Goal: Information Seeking & Learning: Learn about a topic

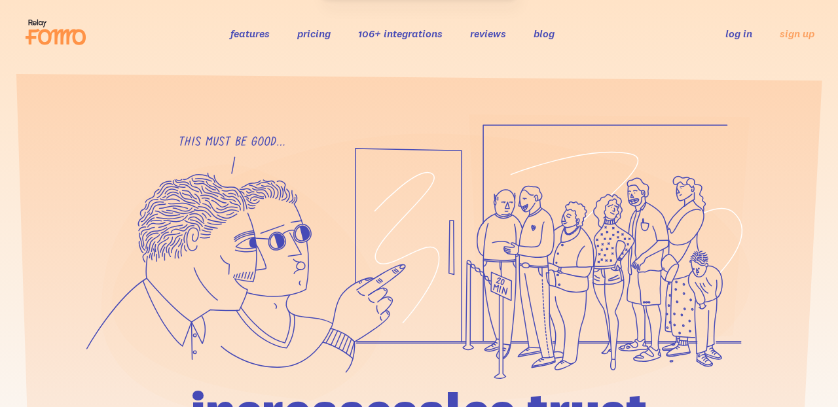
click at [259, 34] on link "features" at bounding box center [249, 33] width 39 height 13
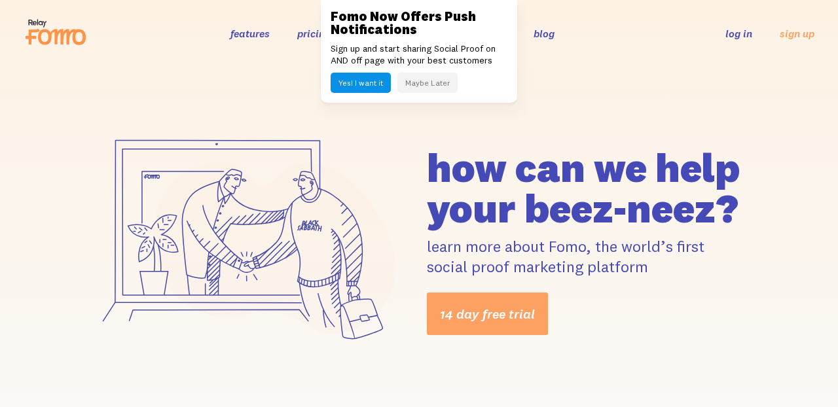
click at [360, 84] on button "Yes! I want it" at bounding box center [360, 83] width 60 height 20
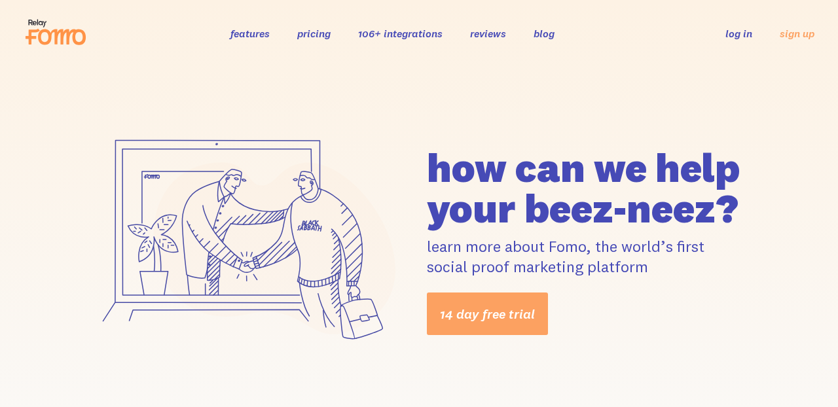
click at [258, 33] on link "features" at bounding box center [249, 33] width 39 height 13
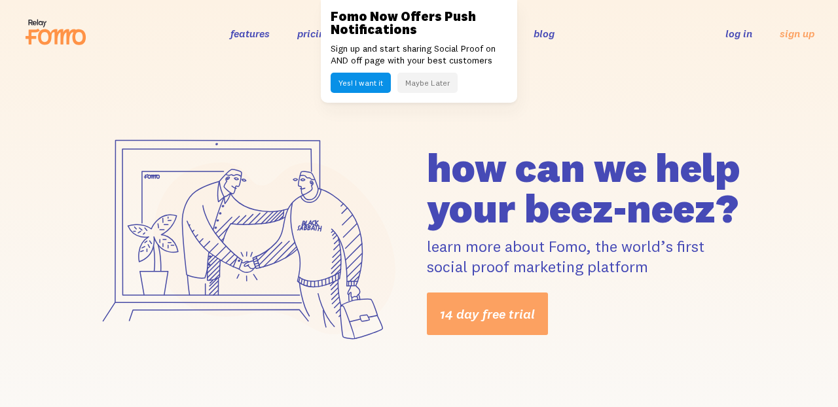
click at [364, 84] on button "Yes! I want it" at bounding box center [360, 83] width 60 height 20
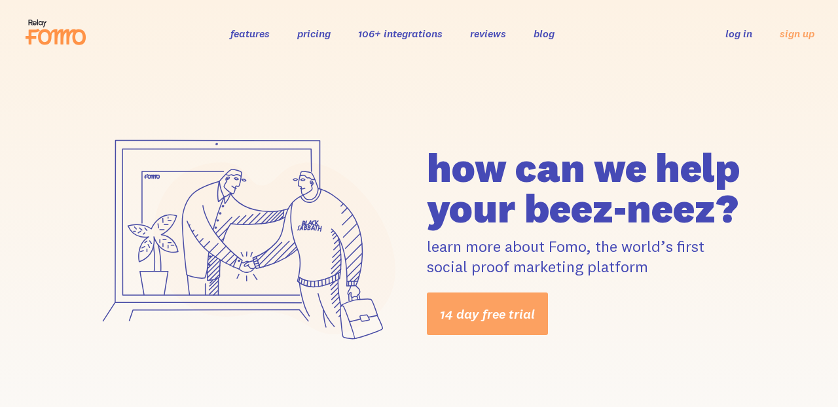
click at [268, 37] on link "features" at bounding box center [249, 33] width 39 height 13
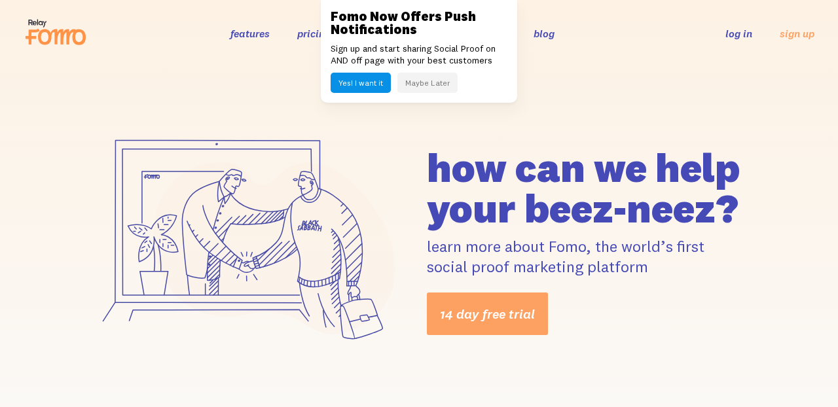
click at [412, 88] on button "Maybe Later" at bounding box center [427, 83] width 60 height 20
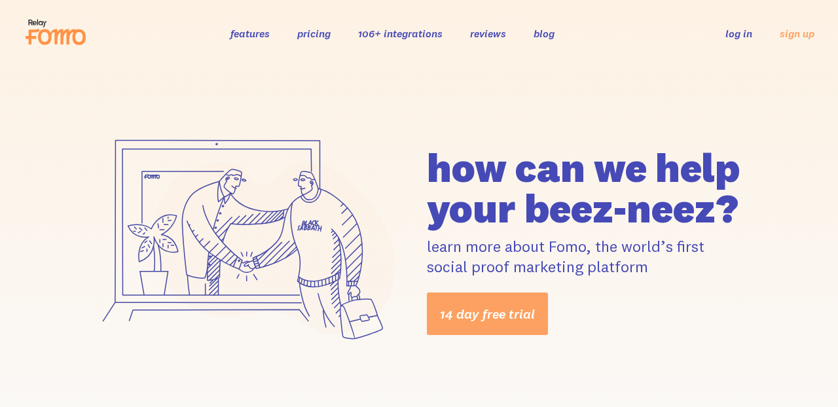
click at [251, 35] on link "features" at bounding box center [249, 33] width 39 height 13
click at [260, 35] on link "features" at bounding box center [249, 33] width 39 height 13
click at [320, 37] on link "pricing" at bounding box center [313, 33] width 33 height 13
